Goal: Find specific page/section: Find specific page/section

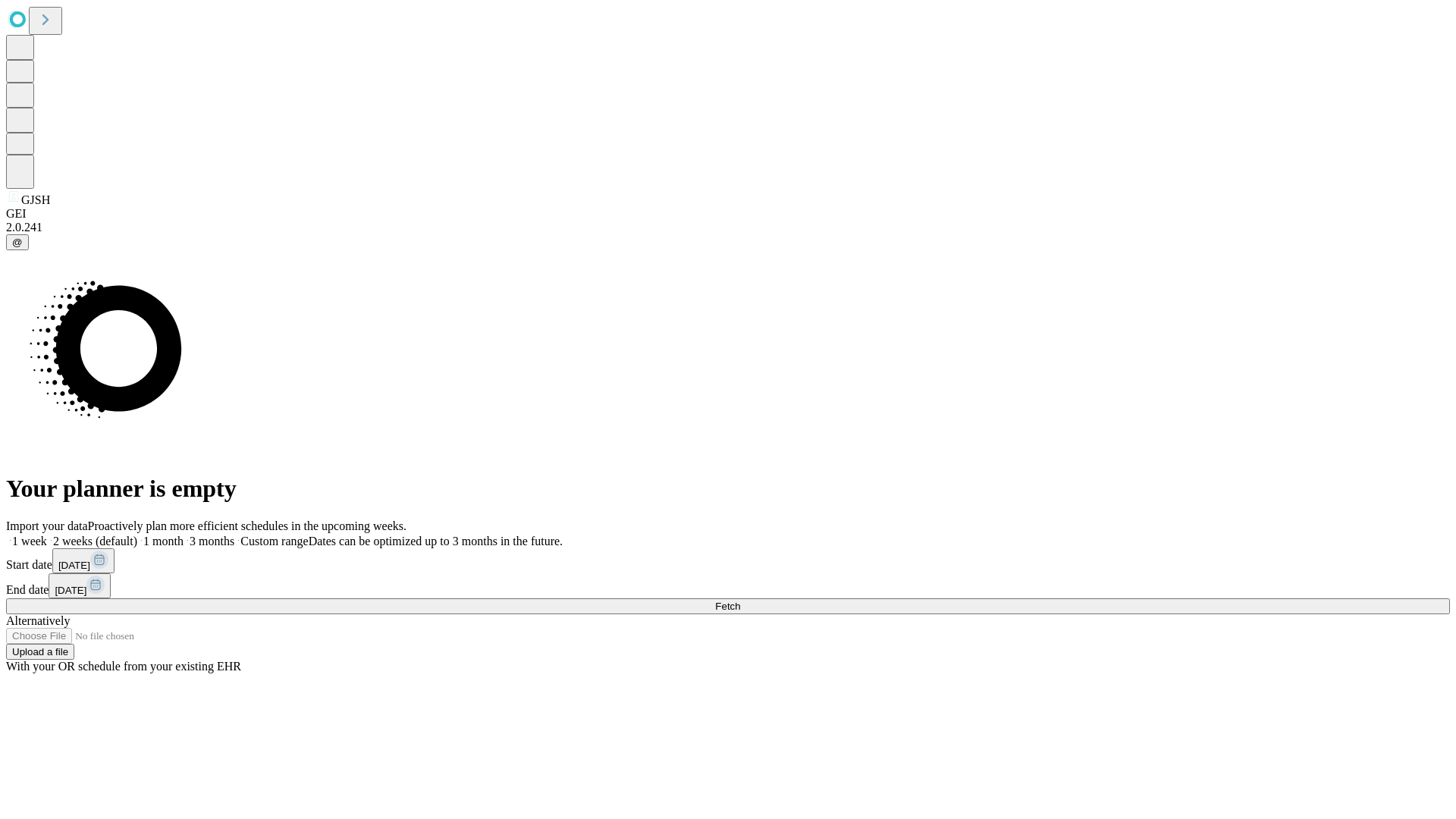
click at [740, 600] on span "Fetch" at bounding box center [727, 606] width 25 height 11
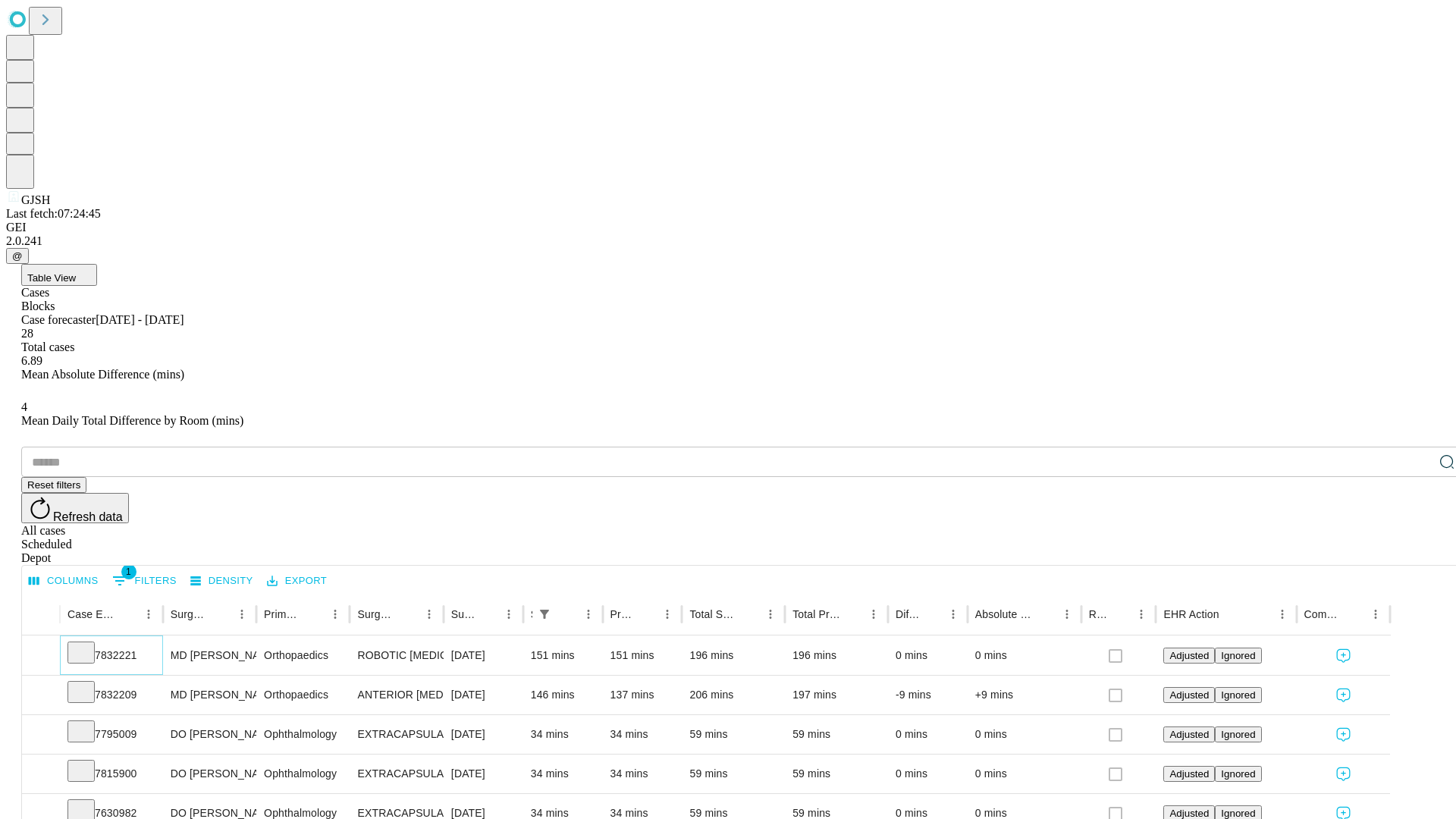
click at [88, 644] on icon at bounding box center [80, 651] width 15 height 15
